Goal: Check status: Check status

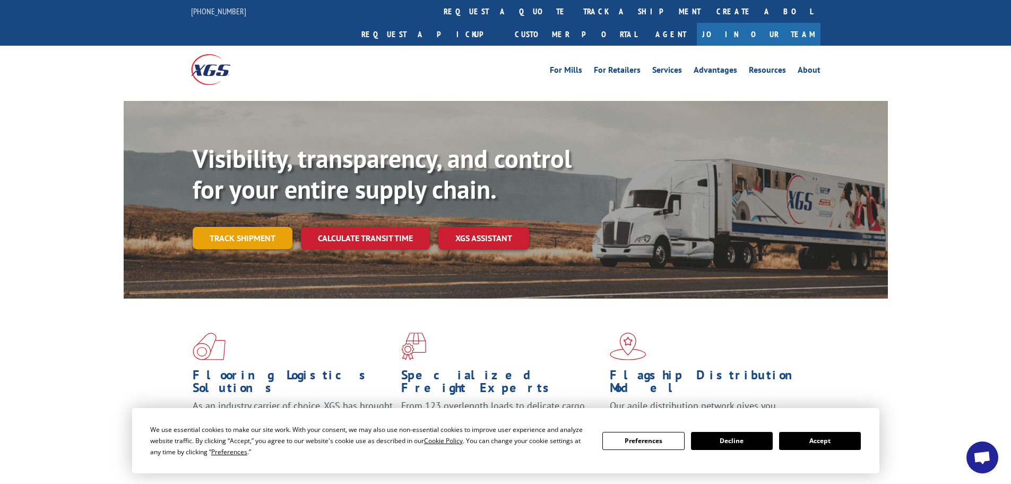
click at [252, 227] on link "Track shipment" at bounding box center [243, 238] width 100 height 22
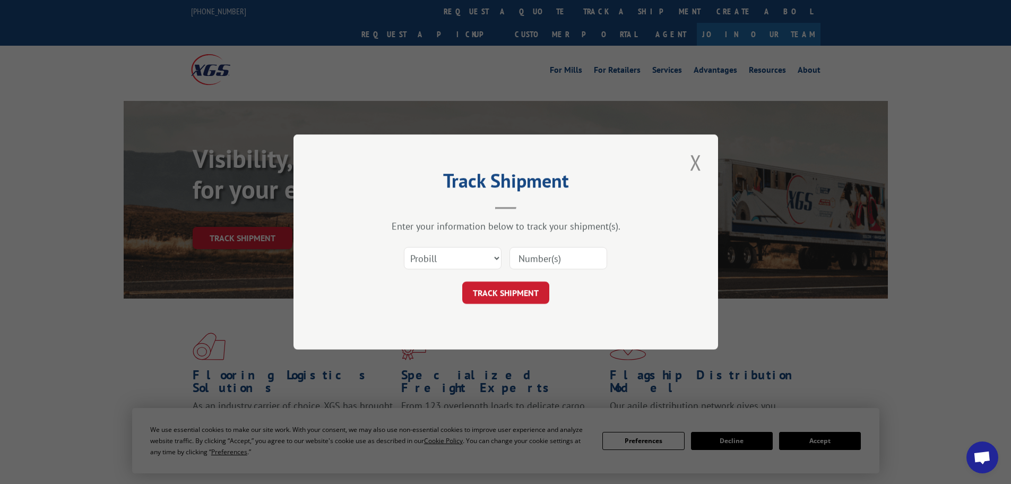
paste input "2823962"
type input "2823962"
click at [519, 286] on button "TRACK SHIPMENT" at bounding box center [505, 292] width 87 height 22
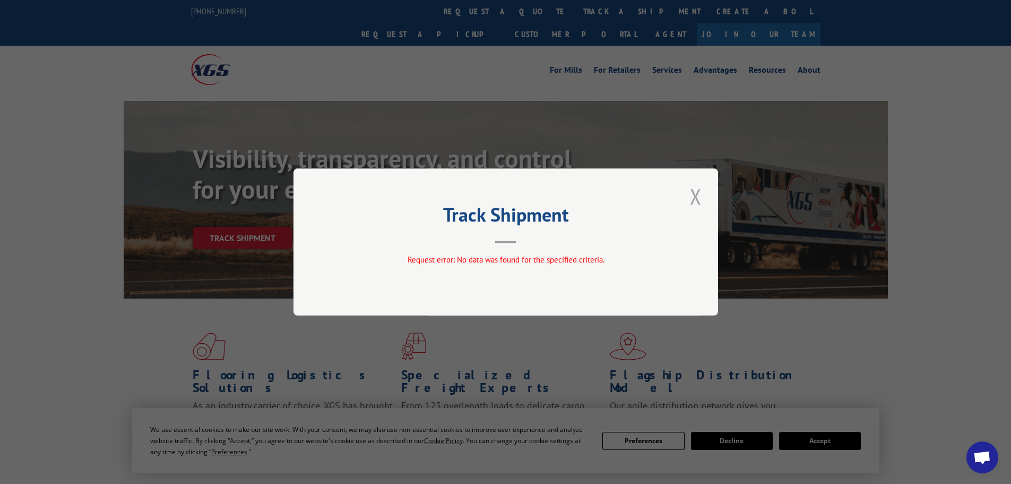
click at [699, 196] on button "Close modal" at bounding box center [696, 196] width 18 height 29
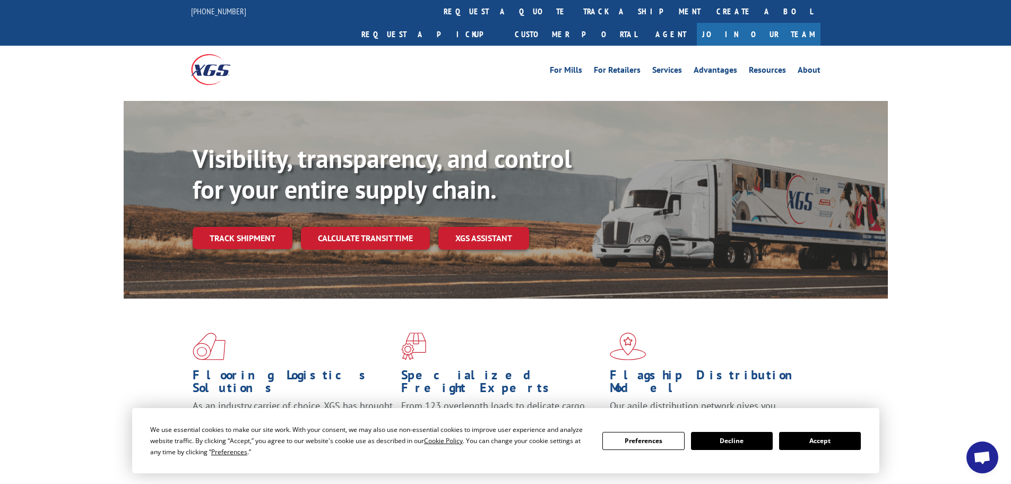
click at [240, 227] on div "Visibility, transparency, and control for your entire supply chain. Track shipm…" at bounding box center [540, 217] width 695 height 148
click at [244, 227] on link "Track shipment" at bounding box center [243, 238] width 100 height 22
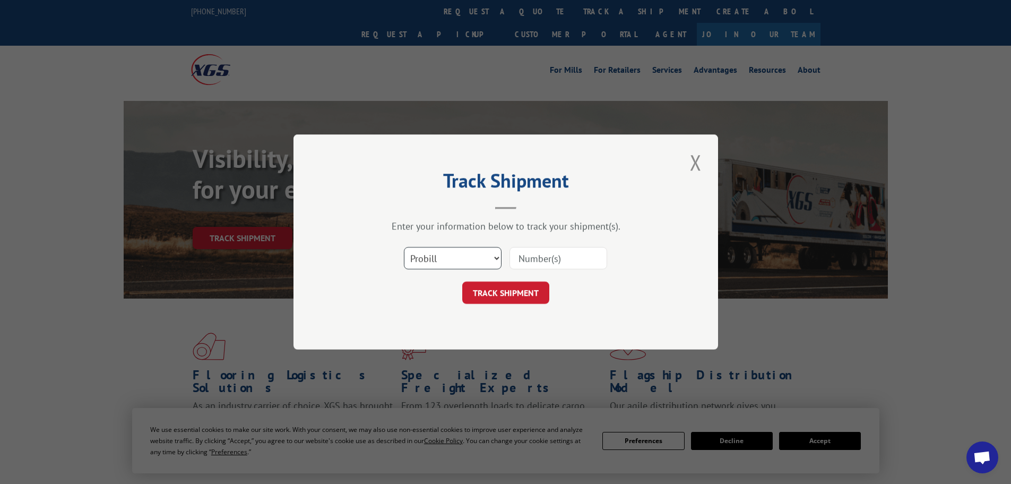
click at [457, 263] on select "Select category... Probill BOL PO" at bounding box center [453, 258] width 98 height 22
select select "po"
click at [404, 247] on select "Select category... Probill BOL PO" at bounding box center [453, 258] width 98 height 22
paste input "21544050"
type input "21544050"
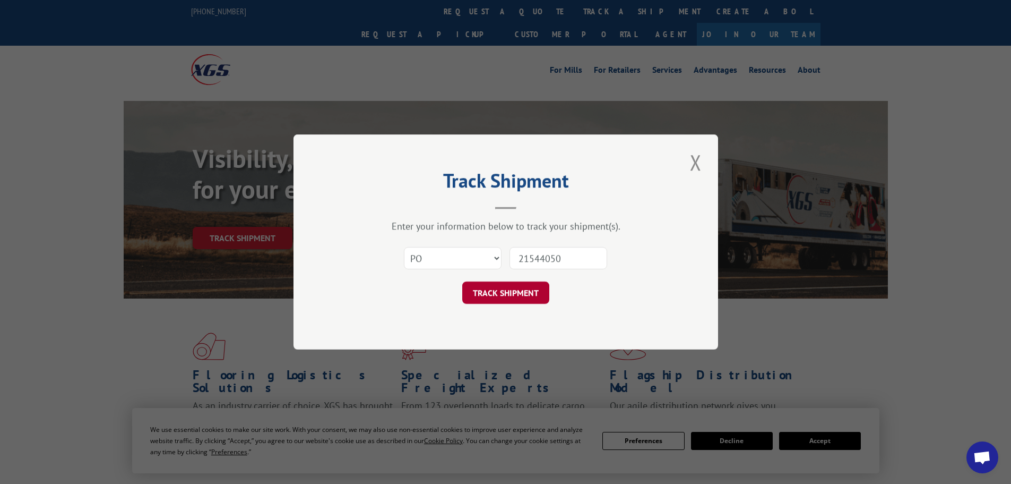
click at [519, 290] on button "TRACK SHIPMENT" at bounding box center [505, 292] width 87 height 22
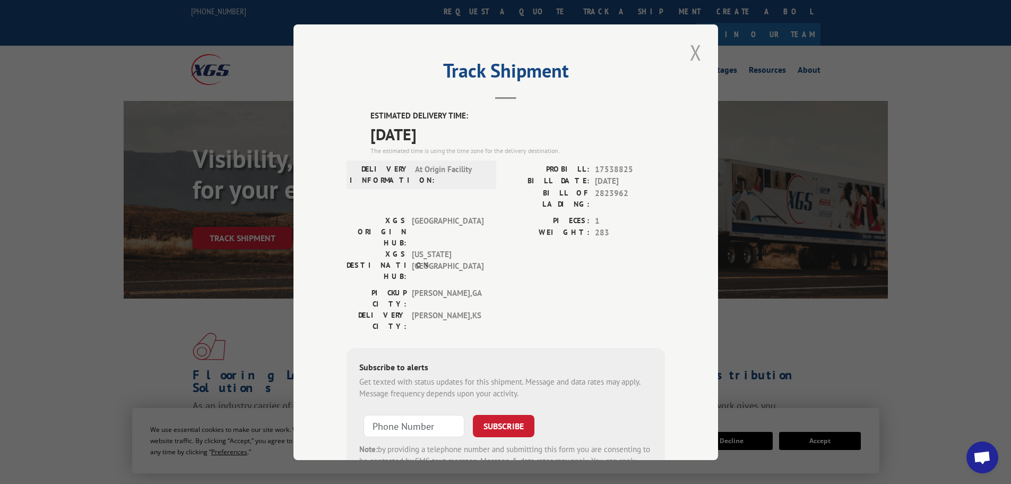
click at [690, 49] on button "Close modal" at bounding box center [696, 52] width 18 height 29
